Goal: Information Seeking & Learning: Learn about a topic

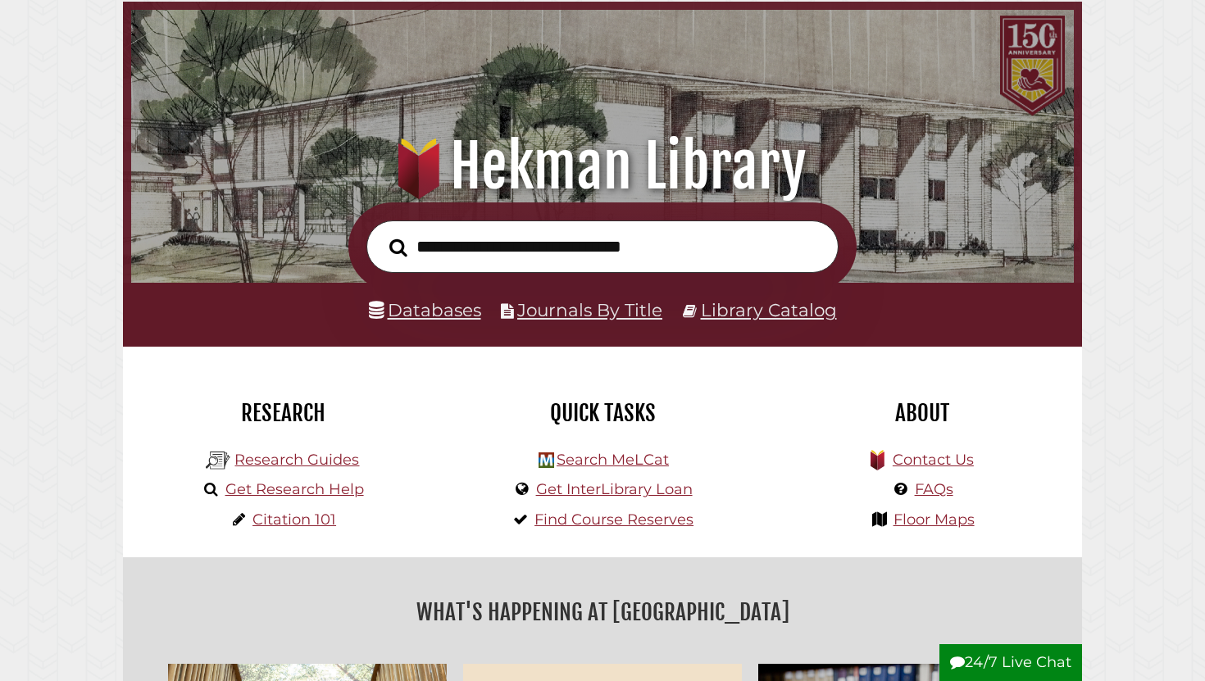
scroll to position [81, 0]
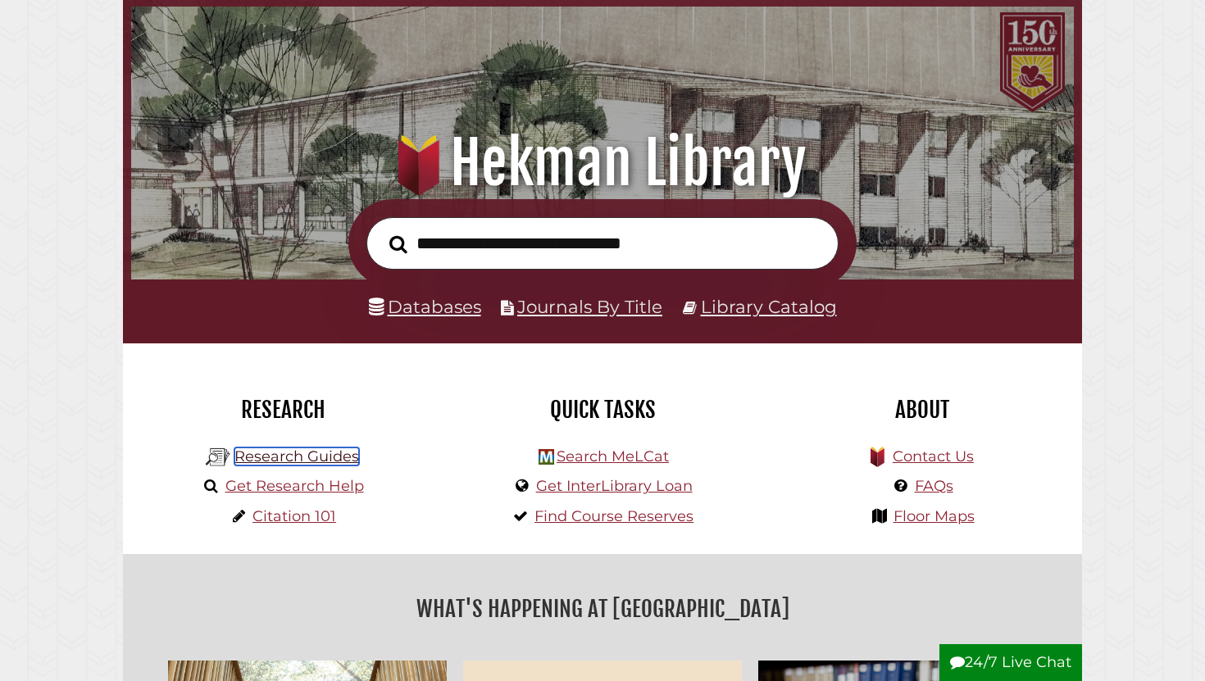
click at [306, 449] on link "Research Guides" at bounding box center [297, 457] width 125 height 18
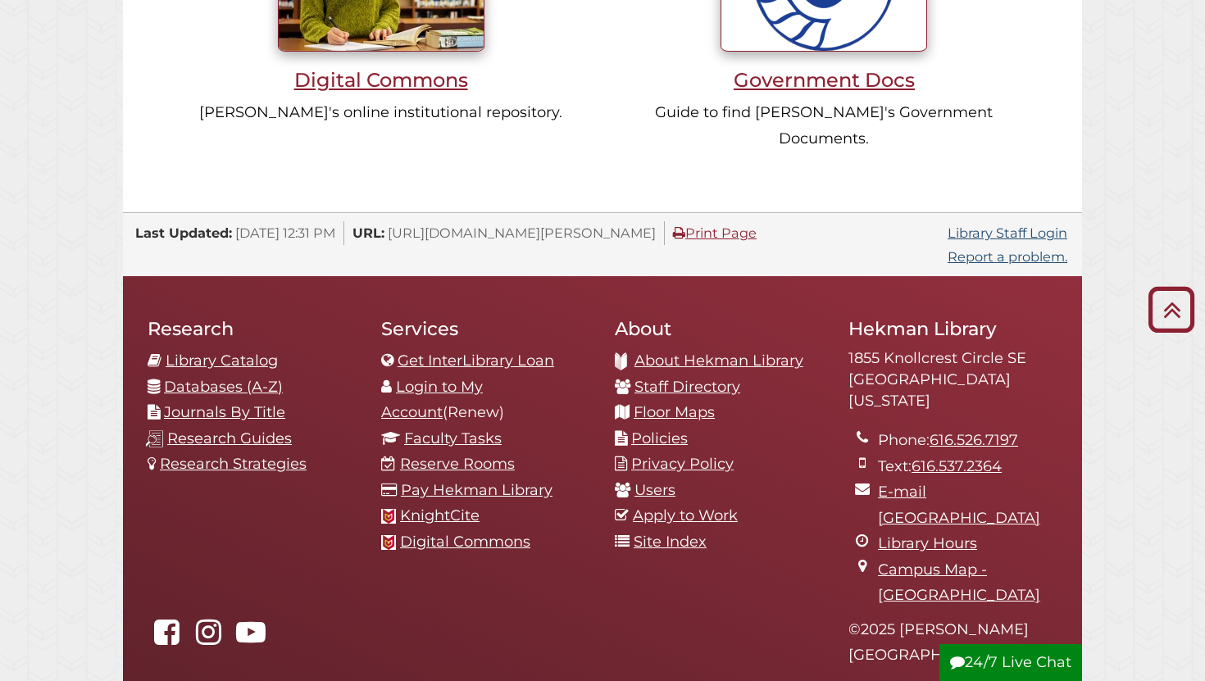
scroll to position [1607, 0]
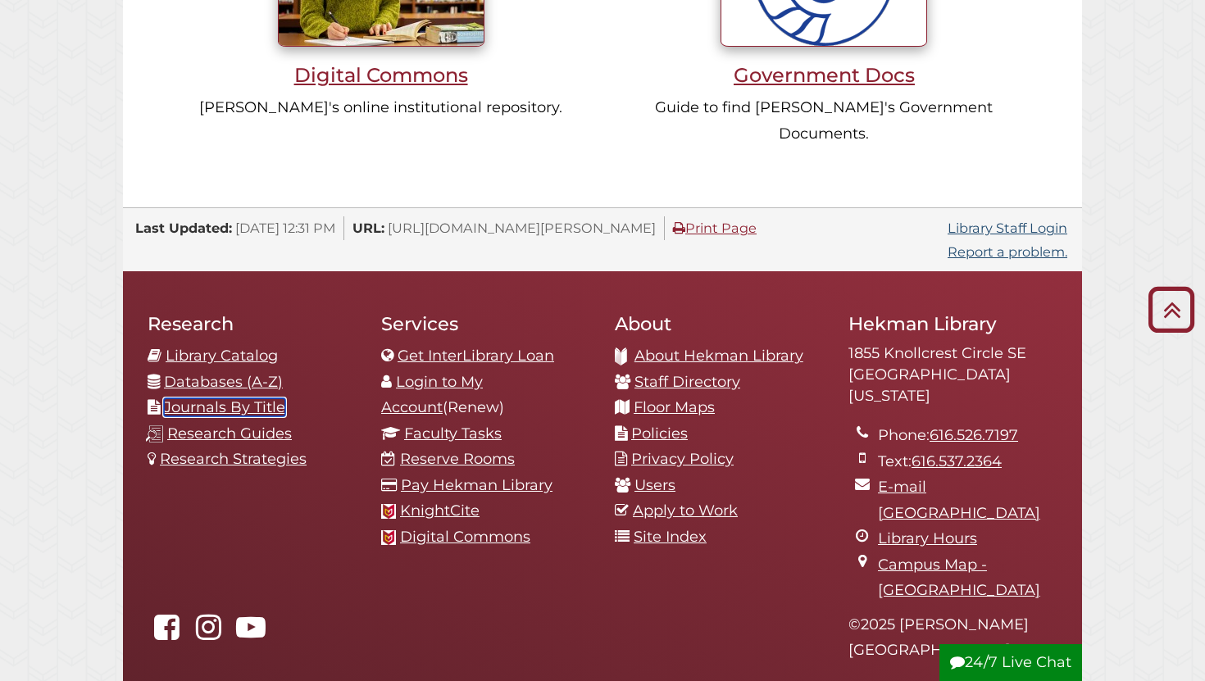
click at [267, 399] on link "Journals By Title" at bounding box center [224, 408] width 121 height 18
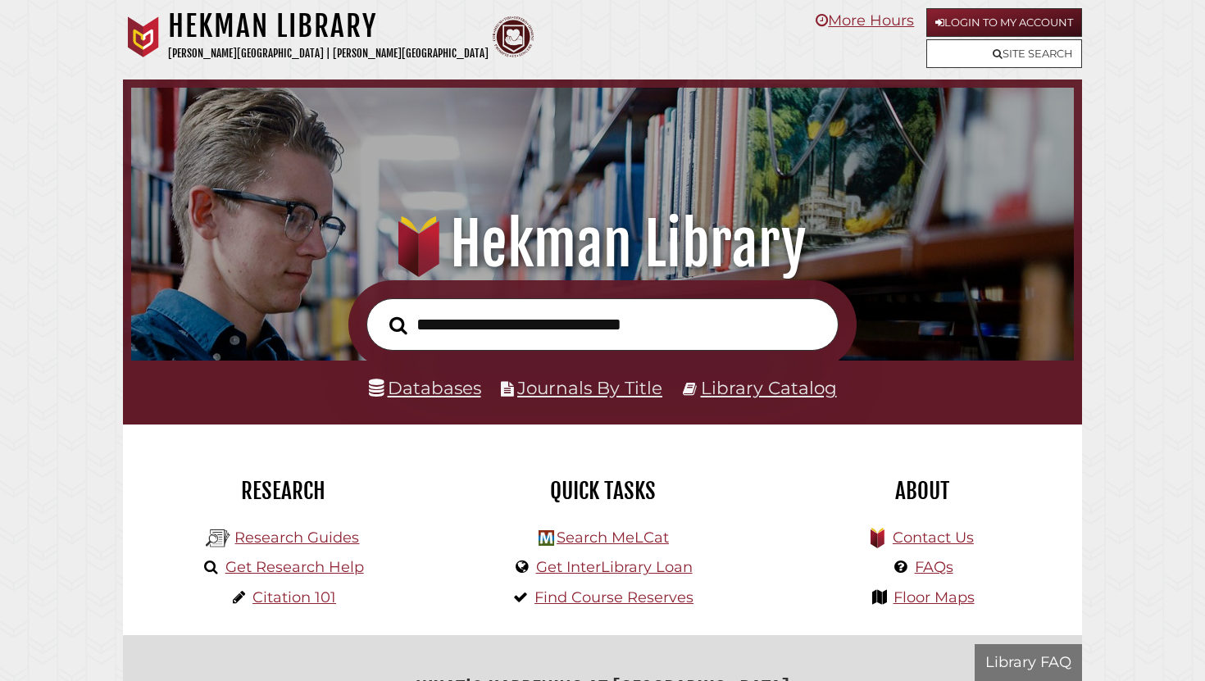
scroll to position [312, 935]
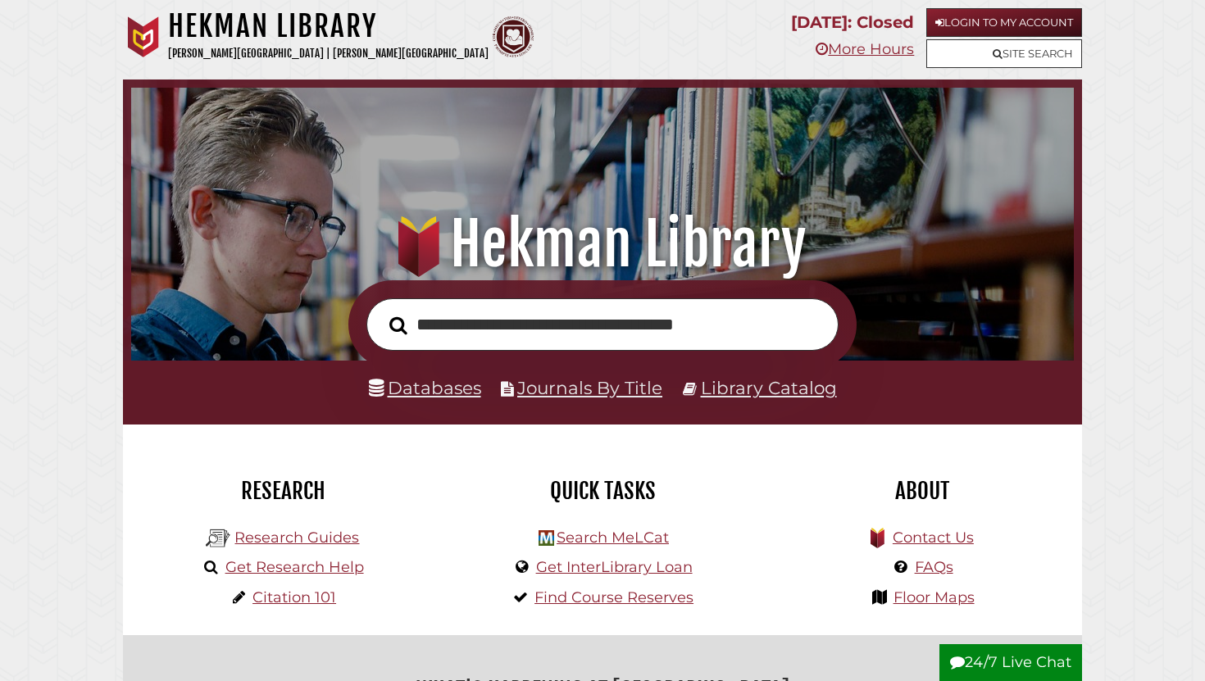
type input "**********"
click at [381, 312] on button "Search" at bounding box center [398, 326] width 34 height 28
